Goal: Download file/media

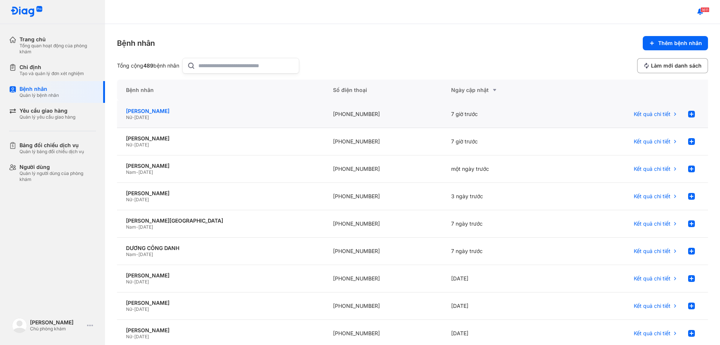
click at [207, 114] on div "[PERSON_NAME]" at bounding box center [220, 111] width 189 height 7
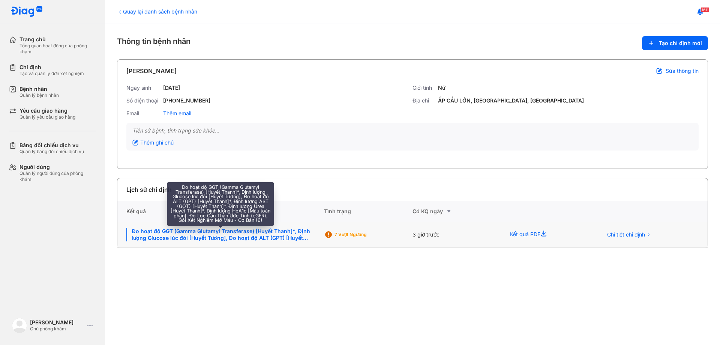
click at [293, 238] on div "Đo hoạt độ GGT (Gamma Glutamyl Transferase) [Huyết Thanh]*, Định lượng Glucose …" at bounding box center [220, 234] width 189 height 13
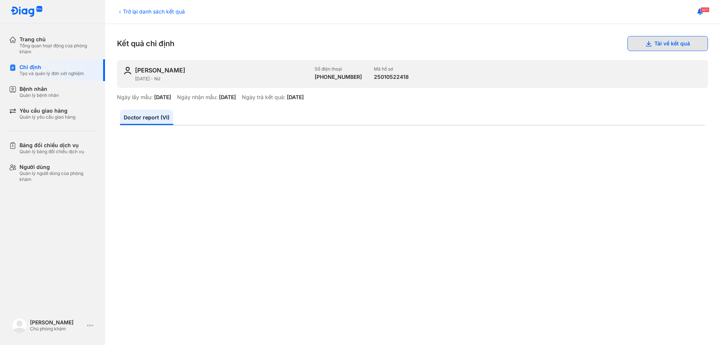
click at [674, 41] on button "Tải về kết quả" at bounding box center [667, 43] width 81 height 15
